Goal: Transaction & Acquisition: Purchase product/service

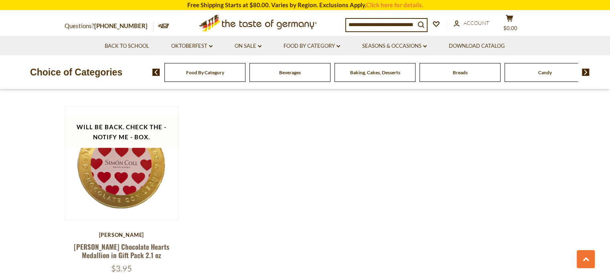
scroll to position [635, 0]
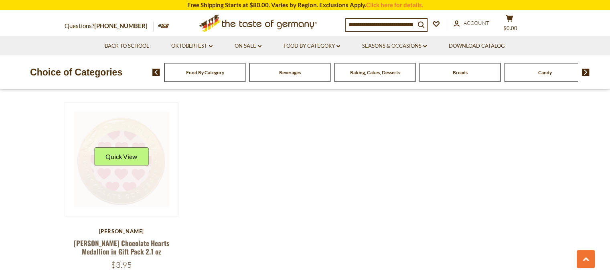
click at [136, 179] on link at bounding box center [121, 159] width 95 height 95
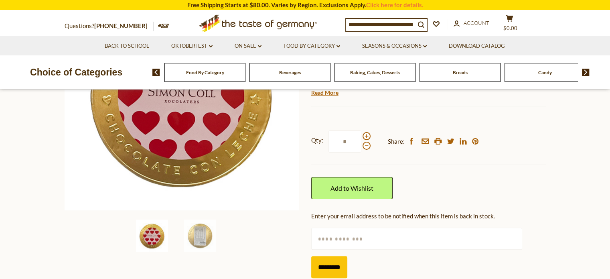
scroll to position [120, 0]
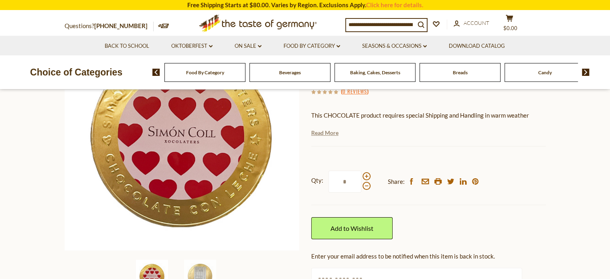
click at [333, 134] on link "Read More" at bounding box center [324, 133] width 27 height 8
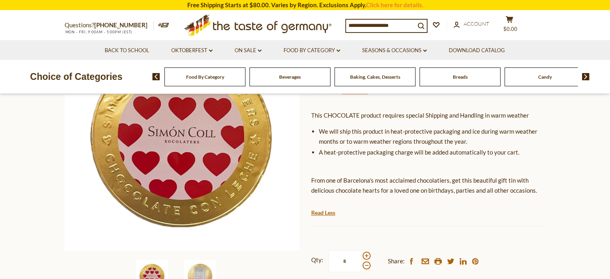
scroll to position [0, 0]
